Goal: Task Accomplishment & Management: Use online tool/utility

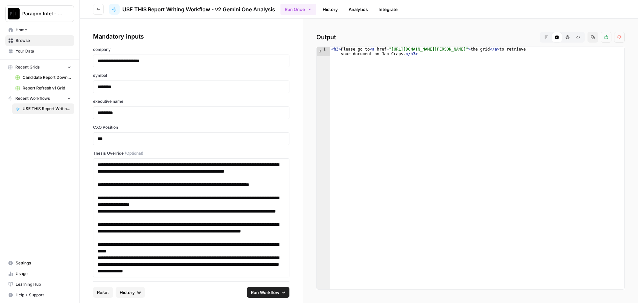
type textarea "**********"
drag, startPoint x: 389, startPoint y: 49, endPoint x: 506, endPoint y: 53, distance: 116.7
click at [506, 53] on div "< h3 > Please go to < a href = "https://app.airops.com/paragon-intel-bill-ty-co…" at bounding box center [477, 177] width 294 height 261
click at [407, 54] on div "< h3 > Please go to < a href = "https://app.airops.com/paragon-intel-bill-ty-co…" at bounding box center [477, 168] width 294 height 242
drag, startPoint x: 387, startPoint y: 49, endPoint x: 391, endPoint y: 48, distance: 3.7
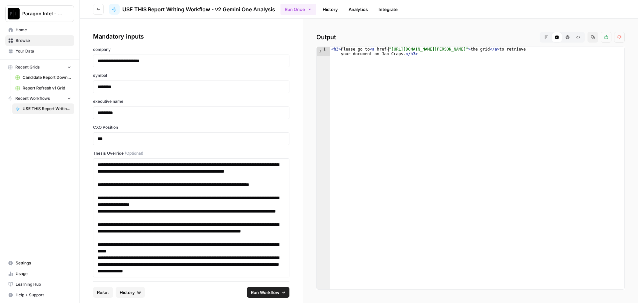
click at [389, 49] on div "< h3 > Please go to < a href = "https://app.airops.com/paragon-intel-bill-ty-co…" at bounding box center [477, 177] width 294 height 261
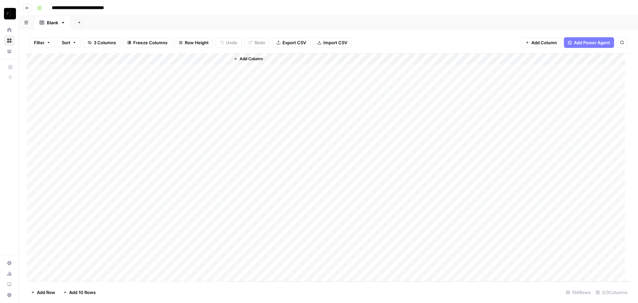
click at [204, 59] on div "Add Column" at bounding box center [328, 167] width 603 height 228
click at [204, 115] on span "Sort Descending" at bounding box center [212, 114] width 58 height 7
click at [135, 70] on div "Add Column" at bounding box center [328, 167] width 603 height 227
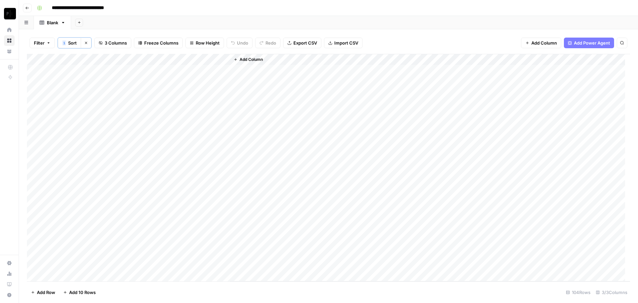
click at [368, 55] on div "Add Column" at bounding box center [430, 167] width 400 height 227
click at [127, 69] on div "Add Column" at bounding box center [328, 167] width 603 height 227
click at [251, 72] on div "Add Column" at bounding box center [430, 167] width 400 height 227
click at [165, 70] on div "Add Column" at bounding box center [328, 167] width 603 height 227
